Goal: Use online tool/utility: Utilize a website feature to perform a specific function

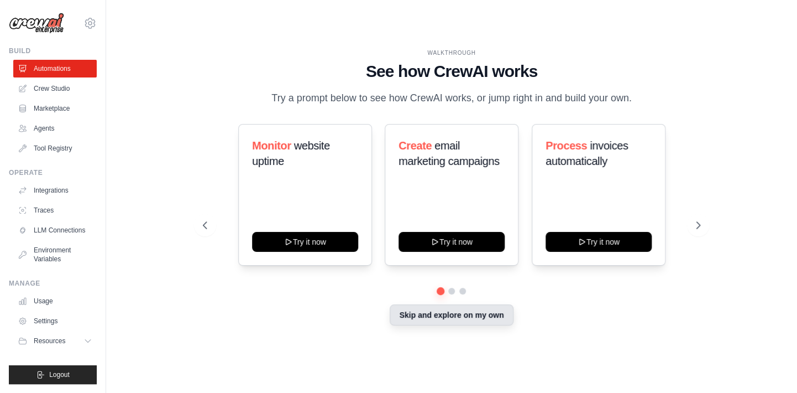
click at [428, 315] on button "Skip and explore on my own" at bounding box center [451, 314] width 123 height 21
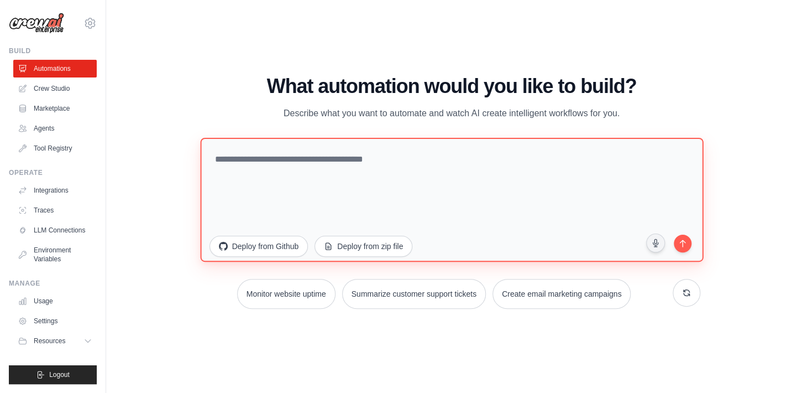
click at [363, 165] on textarea at bounding box center [451, 200] width 503 height 124
drag, startPoint x: 380, startPoint y: 159, endPoint x: 313, endPoint y: 163, distance: 67.6
click at [313, 163] on textarea "**********" at bounding box center [451, 200] width 503 height 124
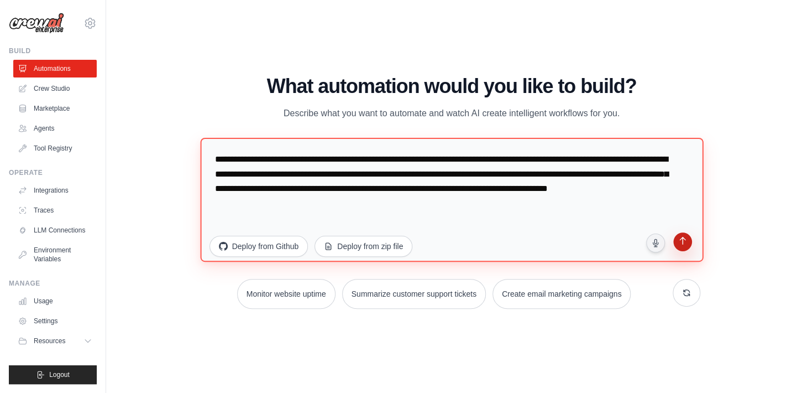
type textarea "**********"
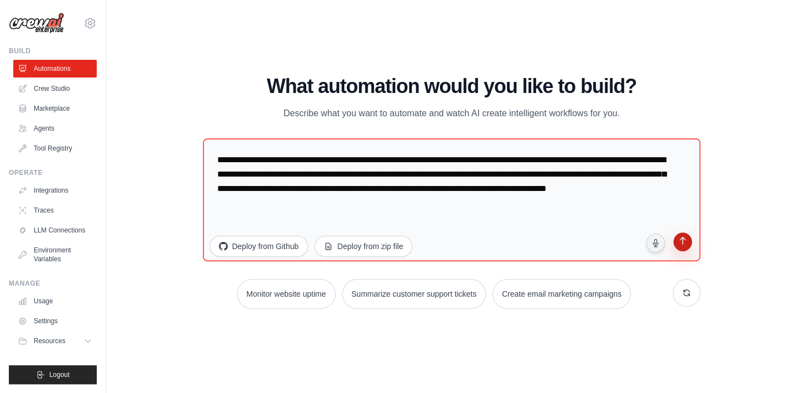
click at [682, 246] on icon "submit" at bounding box center [683, 242] width 11 height 11
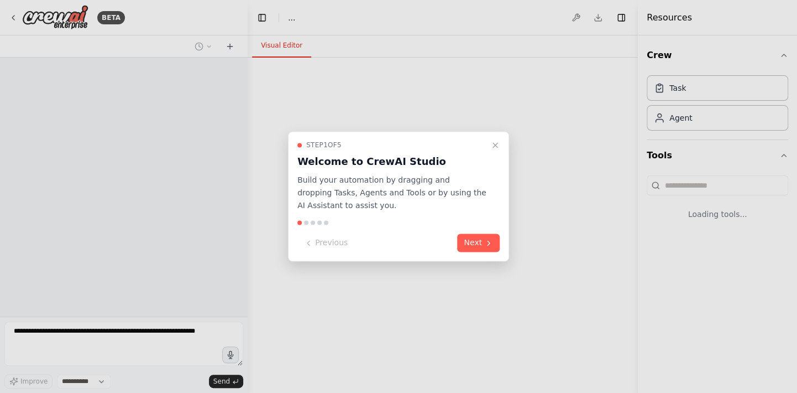
select select "****"
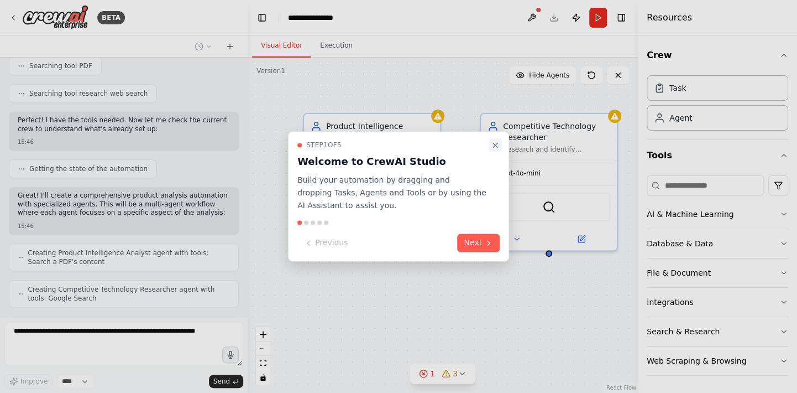
scroll to position [316, 0]
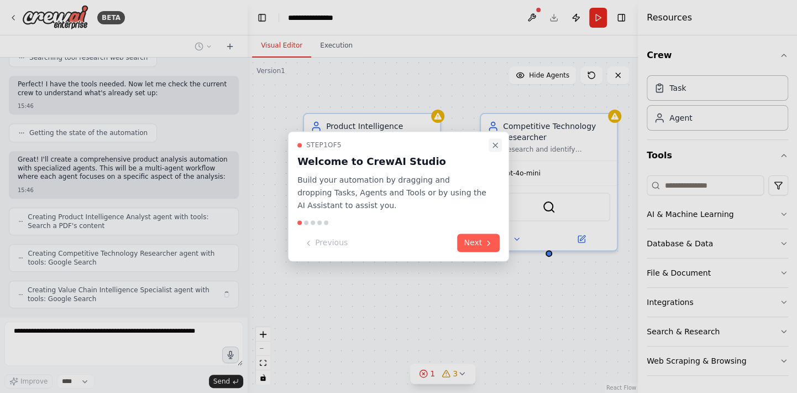
click at [496, 145] on icon "Close walkthrough" at bounding box center [495, 145] width 4 height 4
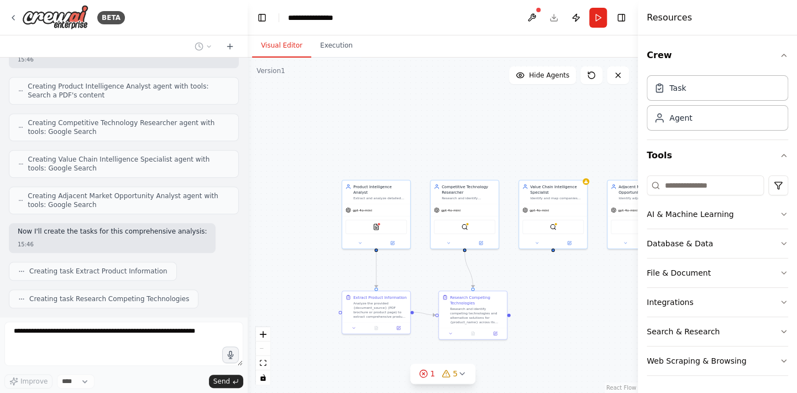
scroll to position [474, 0]
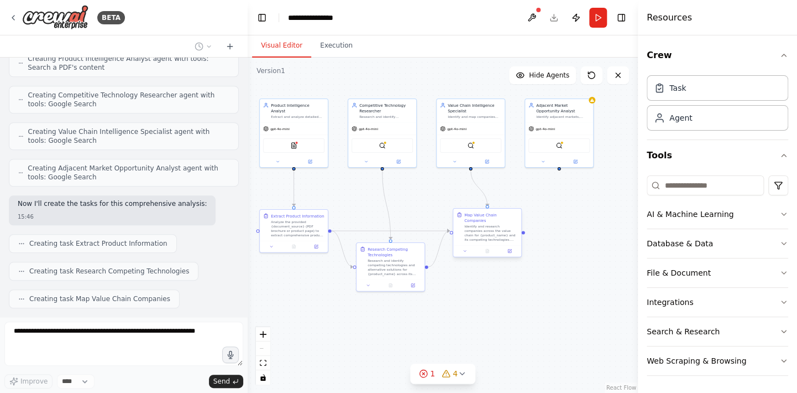
drag, startPoint x: 584, startPoint y: 302, endPoint x: 482, endPoint y: 215, distance: 134.9
click at [482, 215] on div ".deletable-edge-delete-btn { width: 20px; height: 20px; border: 0px solid #ffff…" at bounding box center [443, 224] width 390 height 335
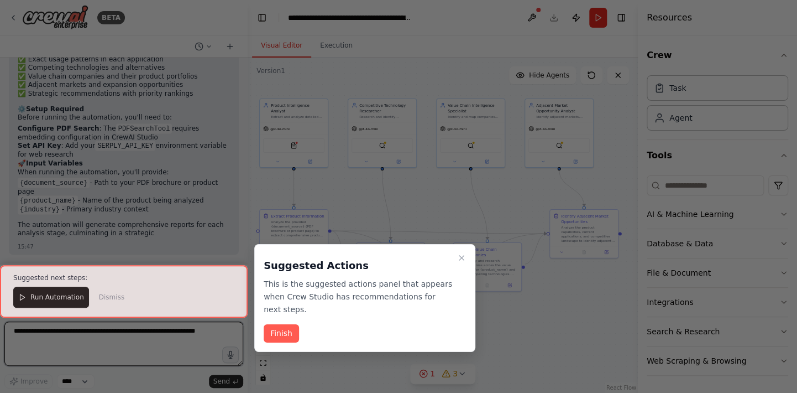
scroll to position [1091, 0]
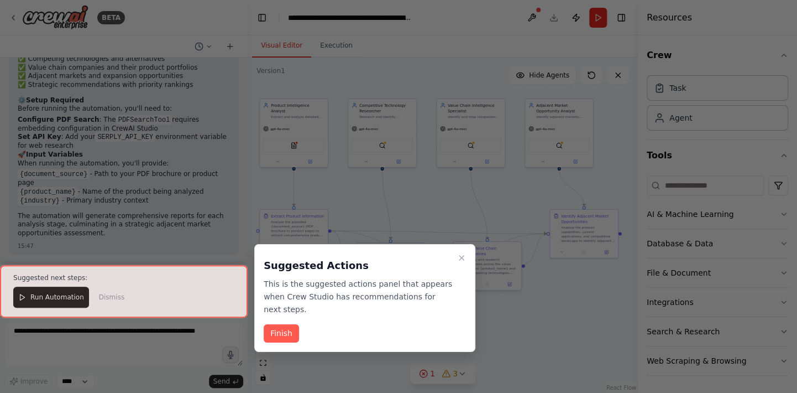
click at [459, 257] on icon "Close walkthrough" at bounding box center [461, 257] width 9 height 9
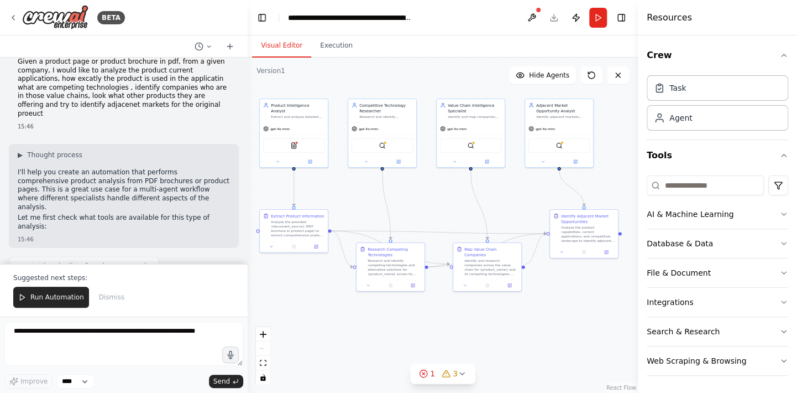
scroll to position [0, 0]
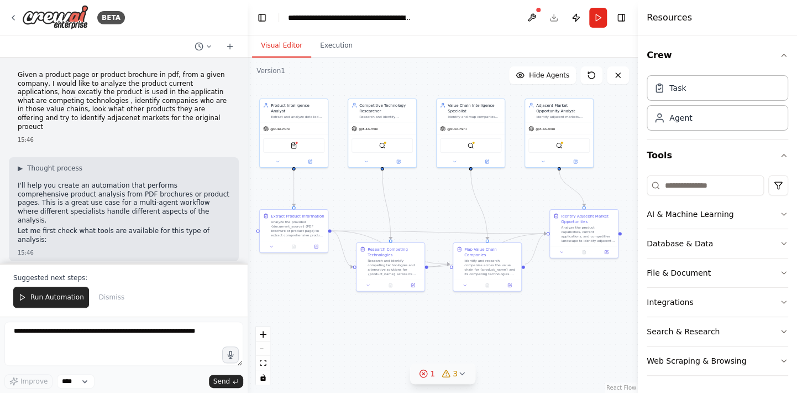
click at [427, 376] on icon at bounding box center [423, 373] width 9 height 9
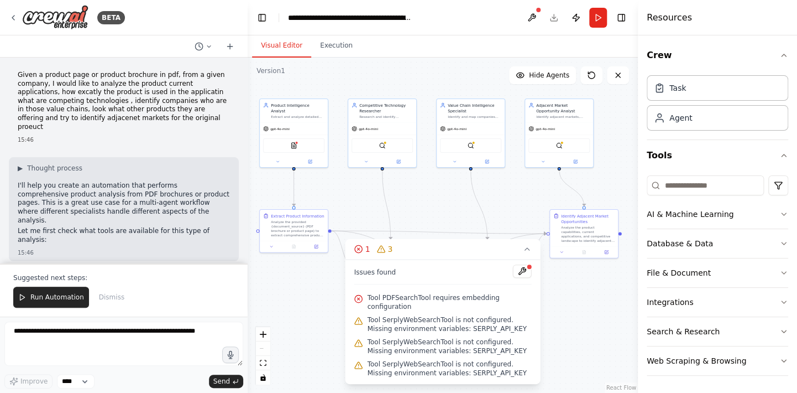
click at [568, 320] on div ".deletable-edge-delete-btn { width: 20px; height: 20px; border: 0px solid #ffff…" at bounding box center [443, 224] width 390 height 335
click at [528, 250] on icon at bounding box center [527, 249] width 4 height 2
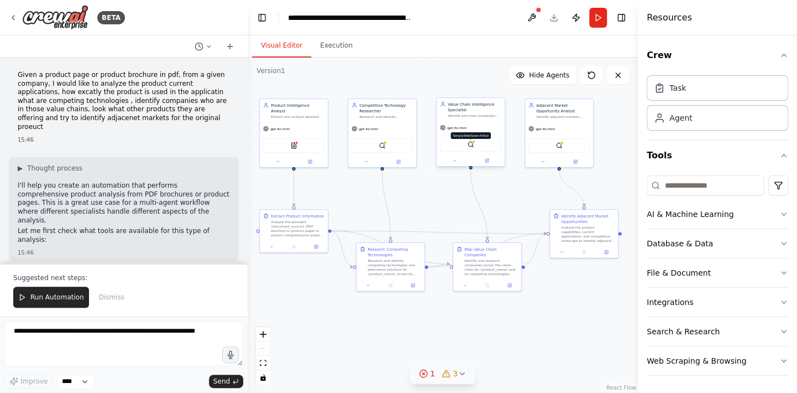
click at [473, 147] on img at bounding box center [471, 144] width 7 height 7
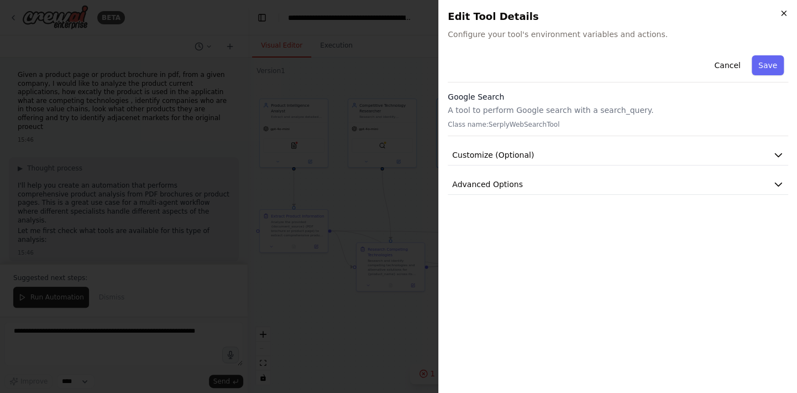
click at [786, 10] on icon "button" at bounding box center [783, 13] width 9 height 9
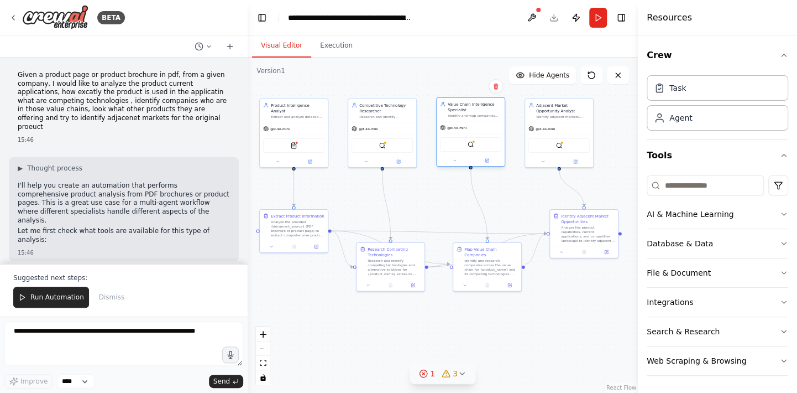
click at [472, 150] on div "SerplyWebSearchTool" at bounding box center [470, 144] width 61 height 14
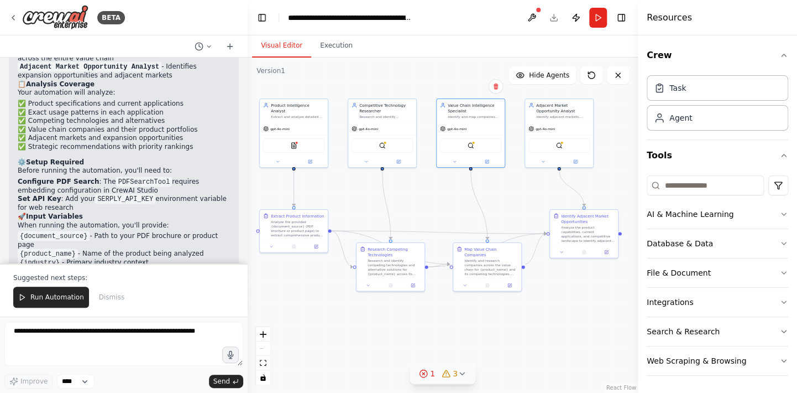
scroll to position [1091, 0]
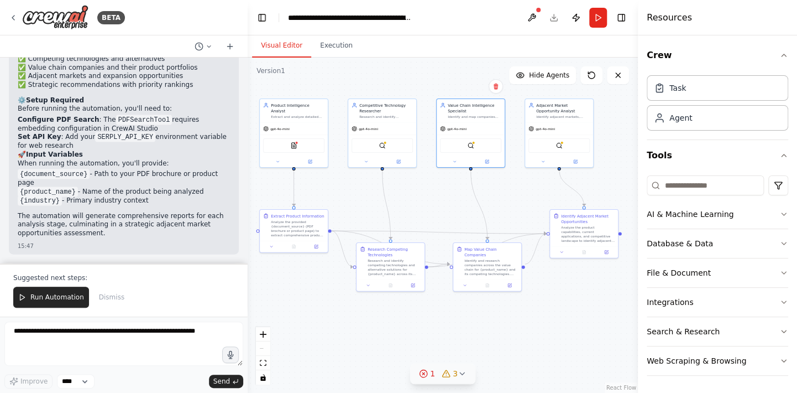
click at [427, 379] on button "1 3" at bounding box center [442, 373] width 65 height 20
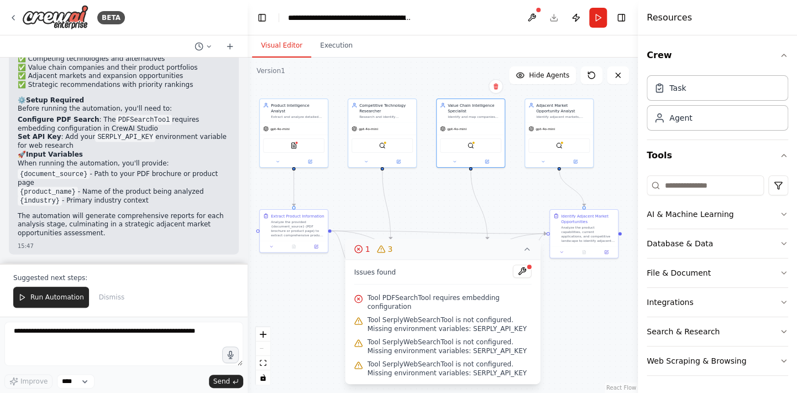
click at [361, 252] on circle at bounding box center [358, 248] width 7 height 7
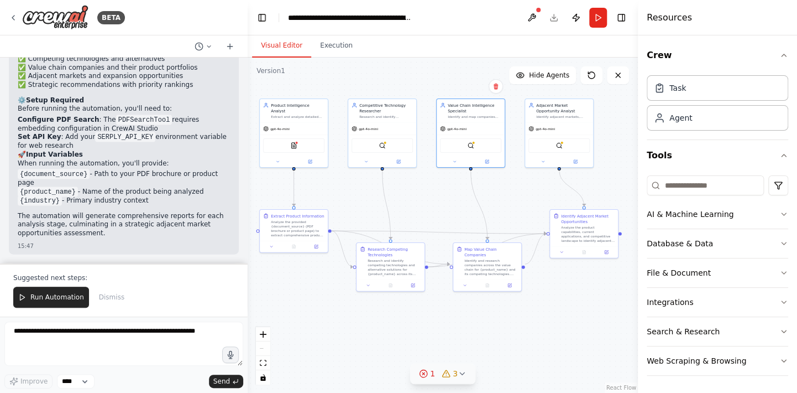
click at [428, 378] on div "1" at bounding box center [427, 373] width 16 height 11
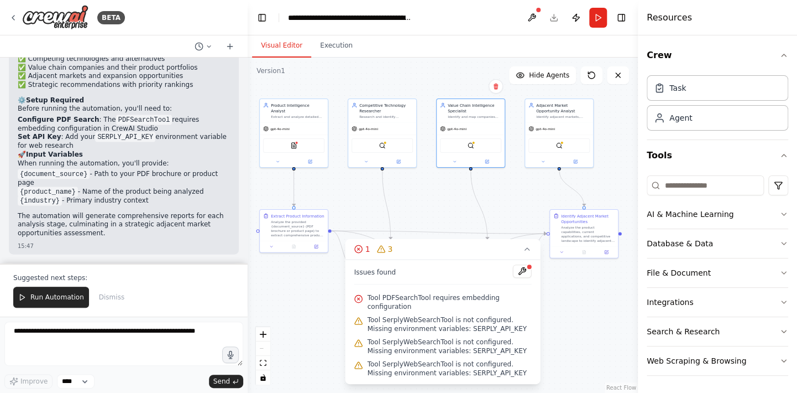
click at [404, 302] on span "Tool PDFSearchTool requires embedding configuration" at bounding box center [450, 302] width 164 height 18
click at [360, 303] on icon at bounding box center [358, 298] width 9 height 9
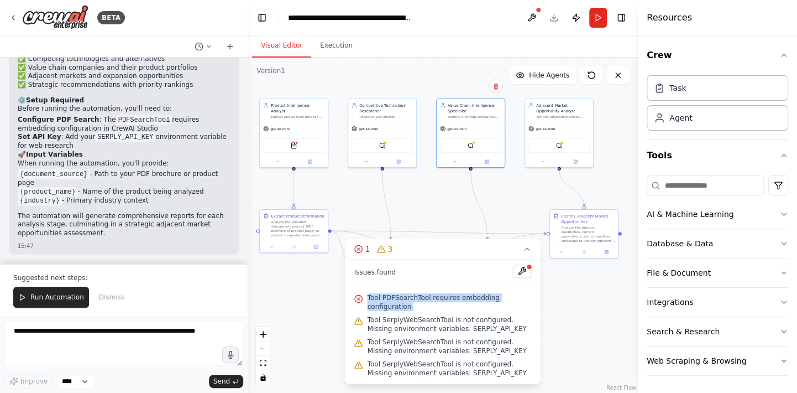
click at [360, 303] on icon at bounding box center [358, 298] width 9 height 9
click at [343, 50] on button "Execution" at bounding box center [336, 45] width 50 height 23
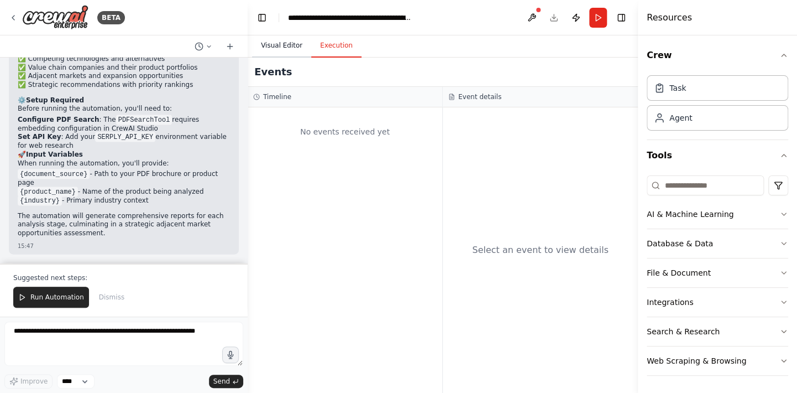
click at [284, 45] on button "Visual Editor" at bounding box center [281, 45] width 59 height 23
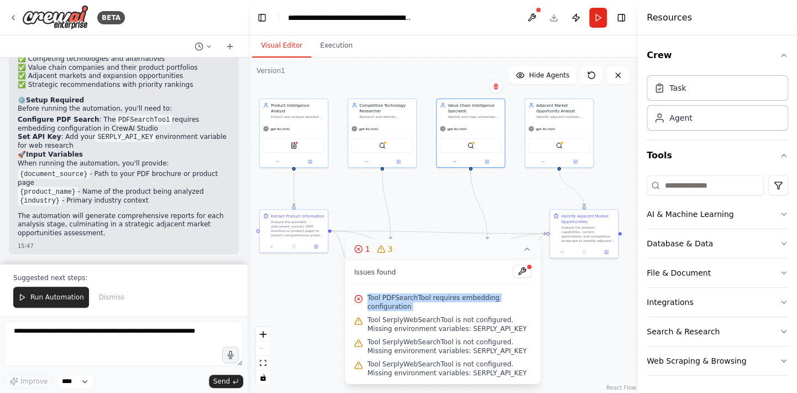
click at [529, 253] on icon at bounding box center [527, 248] width 9 height 9
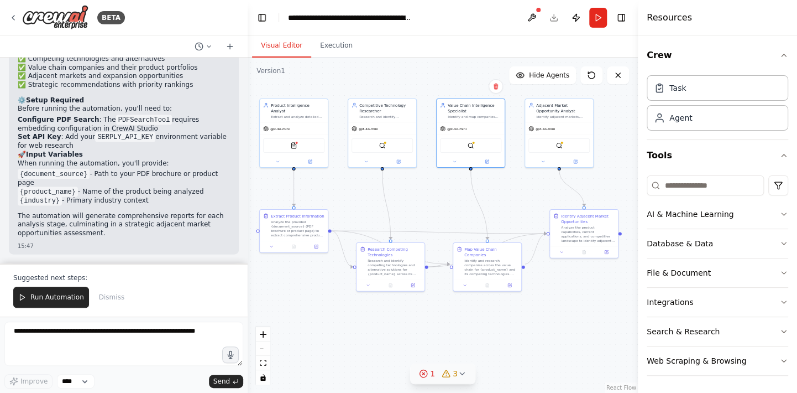
click at [575, 315] on div ".deletable-edge-delete-btn { width: 20px; height: 20px; border: 0px solid #ffff…" at bounding box center [443, 224] width 390 height 335
click at [462, 380] on button "1 3" at bounding box center [442, 373] width 65 height 20
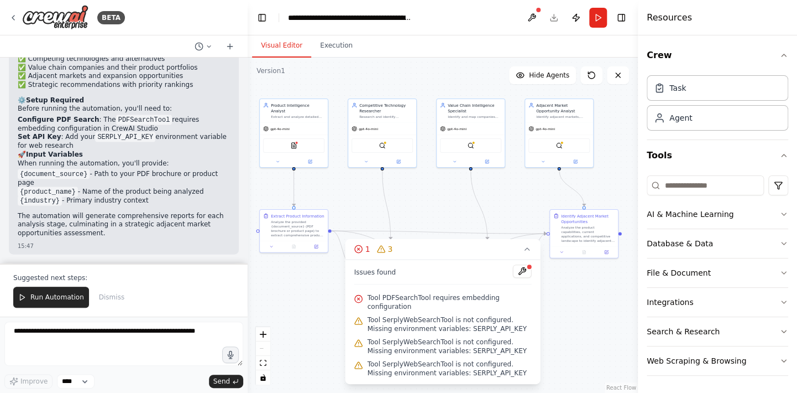
click at [568, 359] on div ".deletable-edge-delete-btn { width: 20px; height: 20px; border: 0px solid #ffff…" at bounding box center [443, 224] width 390 height 335
click at [678, 183] on input at bounding box center [705, 185] width 117 height 20
click at [699, 331] on div "Search & Research" at bounding box center [683, 331] width 73 height 11
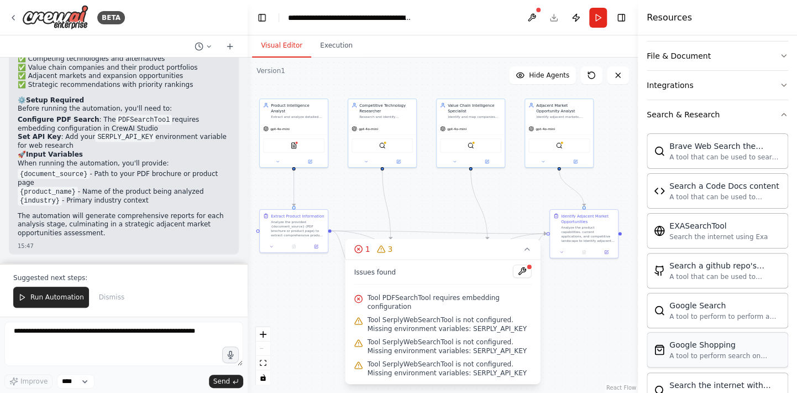
scroll to position [221, 0]
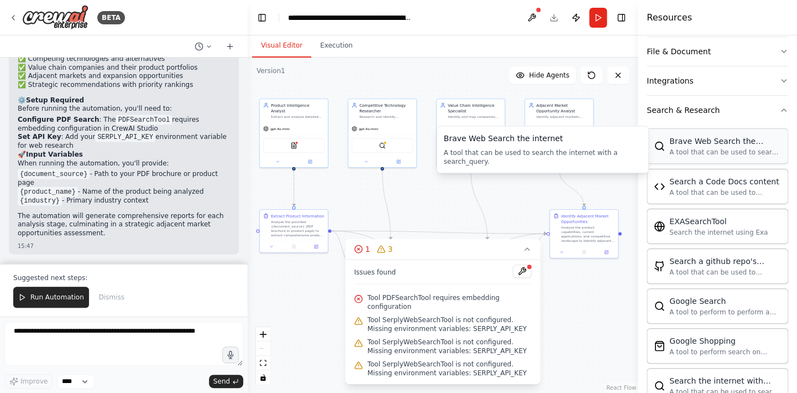
click at [713, 161] on div "Brave Web Search the internet A tool that can be used to search the internet wi…" at bounding box center [718, 145] width 142 height 35
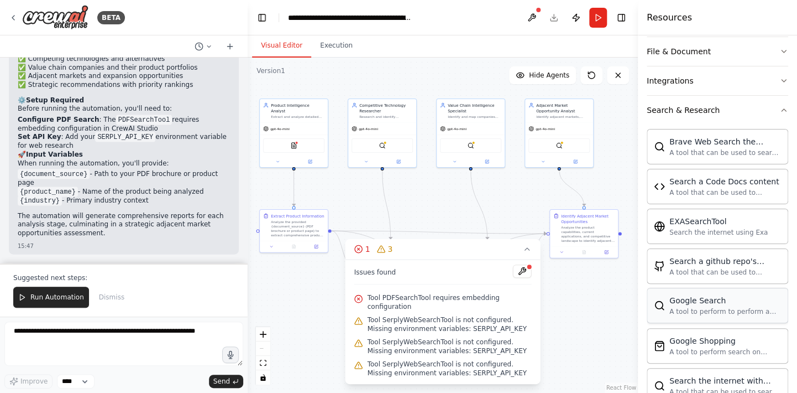
click at [744, 307] on div "A tool to perform to perform a Google search with a search_query." at bounding box center [725, 311] width 112 height 9
click at [717, 308] on div "A tool to perform to perform a Google search with a search_query." at bounding box center [725, 311] width 112 height 9
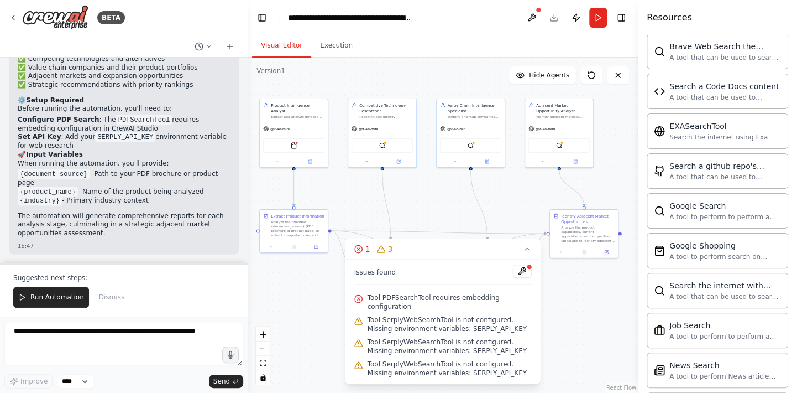
scroll to position [332, 0]
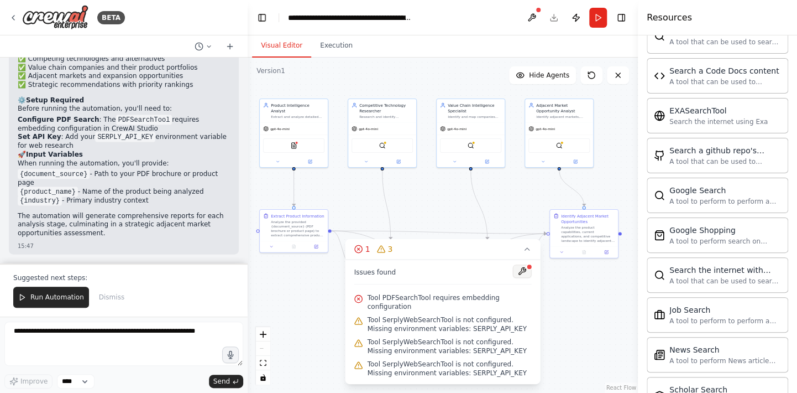
click at [519, 278] on button at bounding box center [522, 270] width 19 height 13
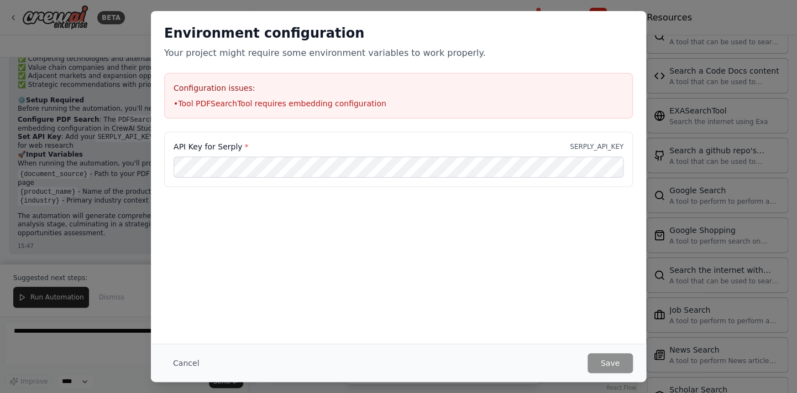
click at [266, 98] on li "• Tool PDFSearchTool requires embedding configuration" at bounding box center [399, 103] width 450 height 11
drag, startPoint x: 266, startPoint y: 98, endPoint x: 266, endPoint y: 105, distance: 6.6
click at [266, 105] on li "• Tool PDFSearchTool requires embedding configuration" at bounding box center [399, 103] width 450 height 11
